Goal: Check status: Check status

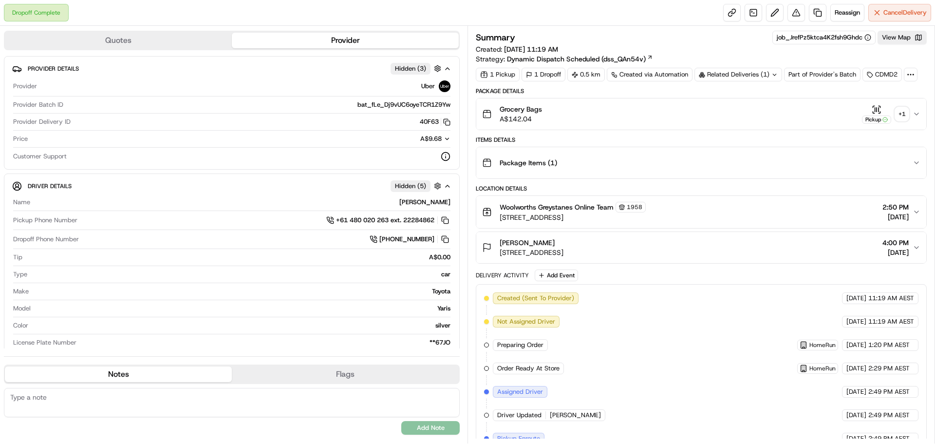
click at [898, 114] on div "+ 1" at bounding box center [902, 114] width 14 height 14
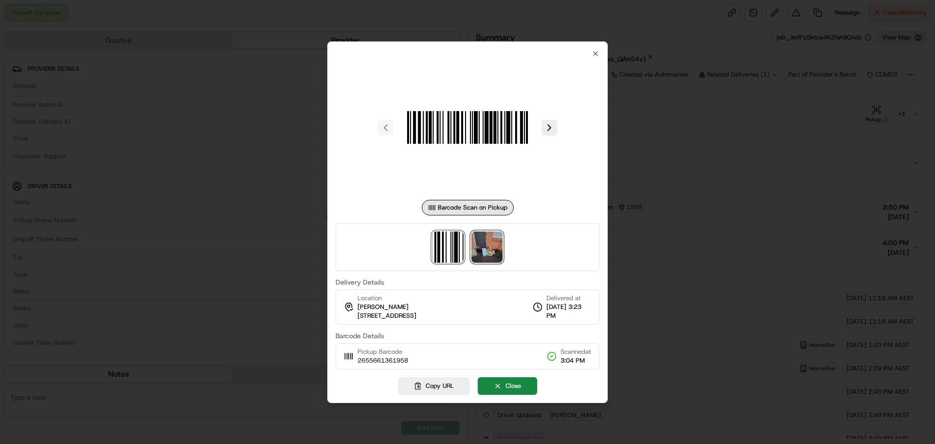
click at [486, 250] on img at bounding box center [487, 246] width 31 height 31
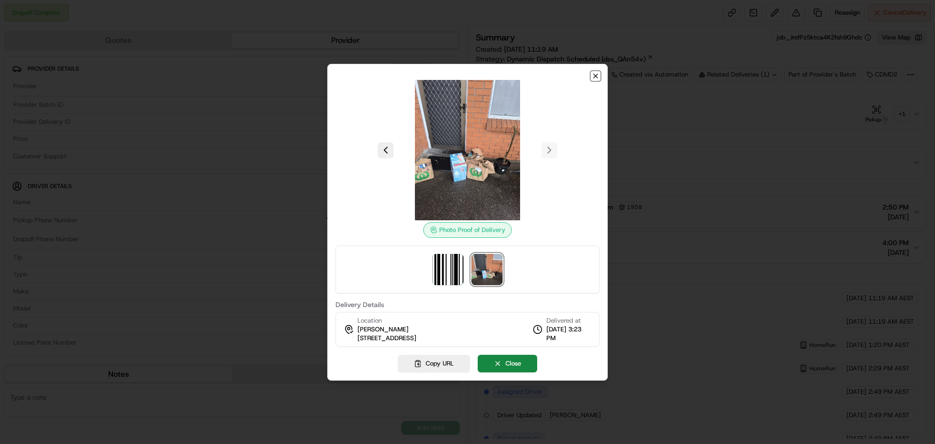
click at [597, 75] on icon "button" at bounding box center [596, 76] width 4 height 4
